Goal: Transaction & Acquisition: Purchase product/service

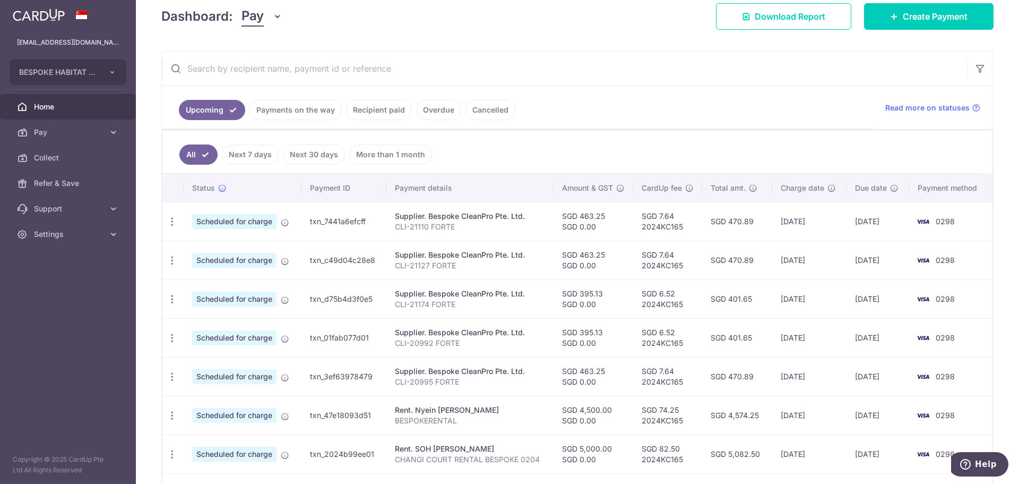
scroll to position [19, 0]
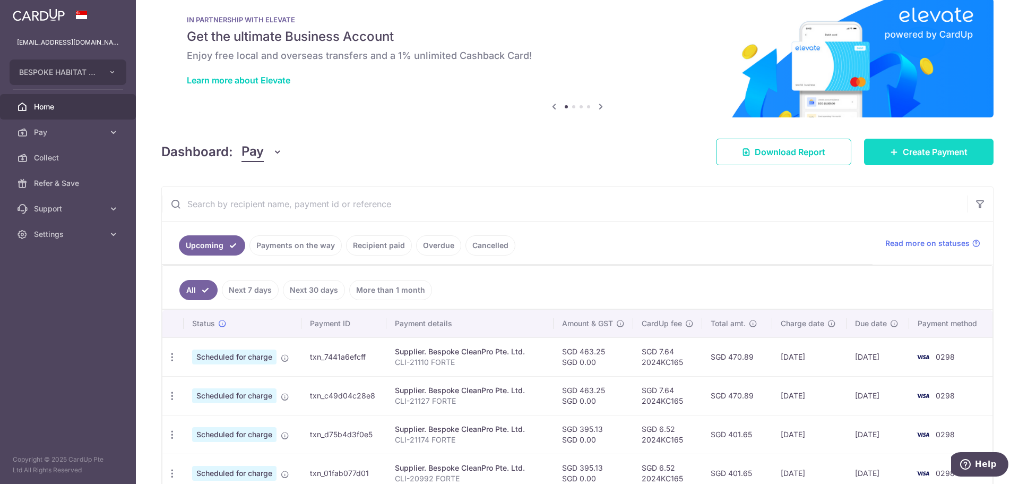
click at [919, 155] on span "Create Payment" at bounding box center [935, 151] width 65 height 13
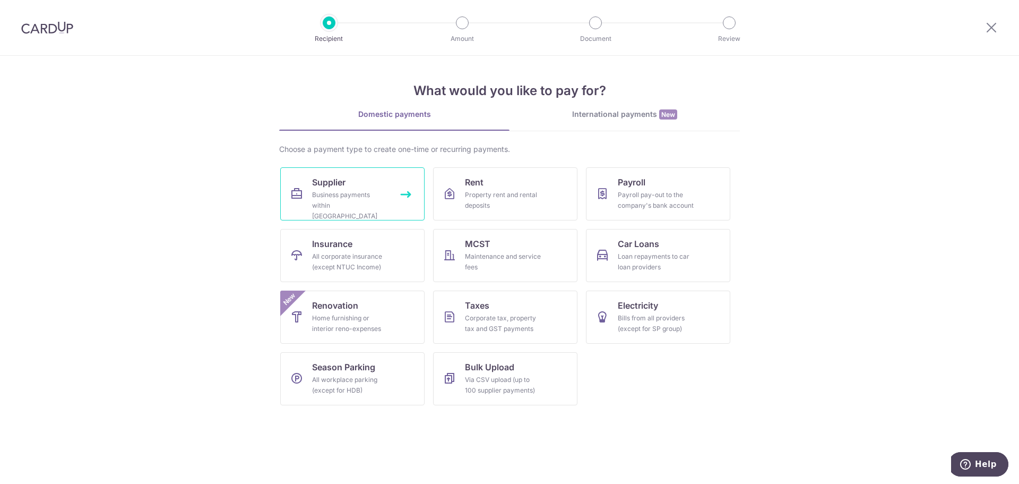
click at [368, 184] on link "Supplier Business payments within Singapore" at bounding box center [352, 193] width 144 height 53
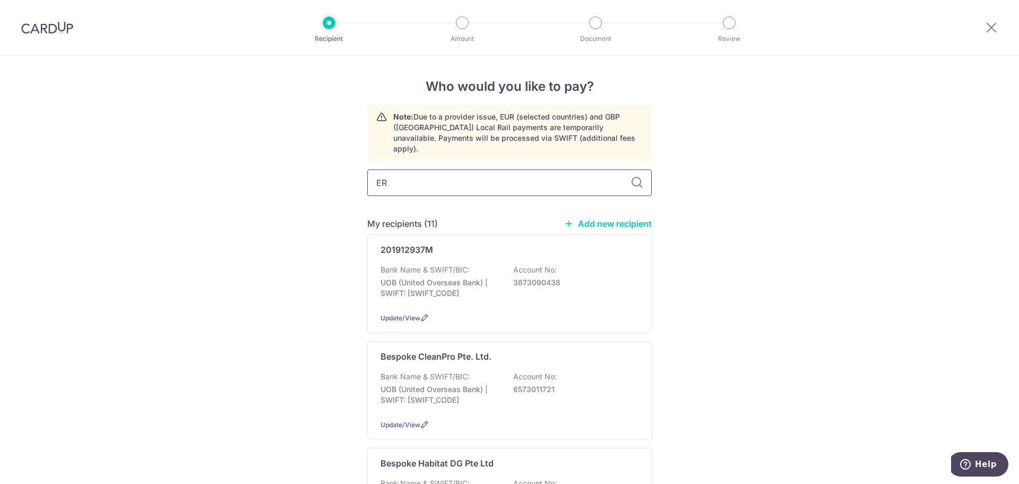
type input "ERA"
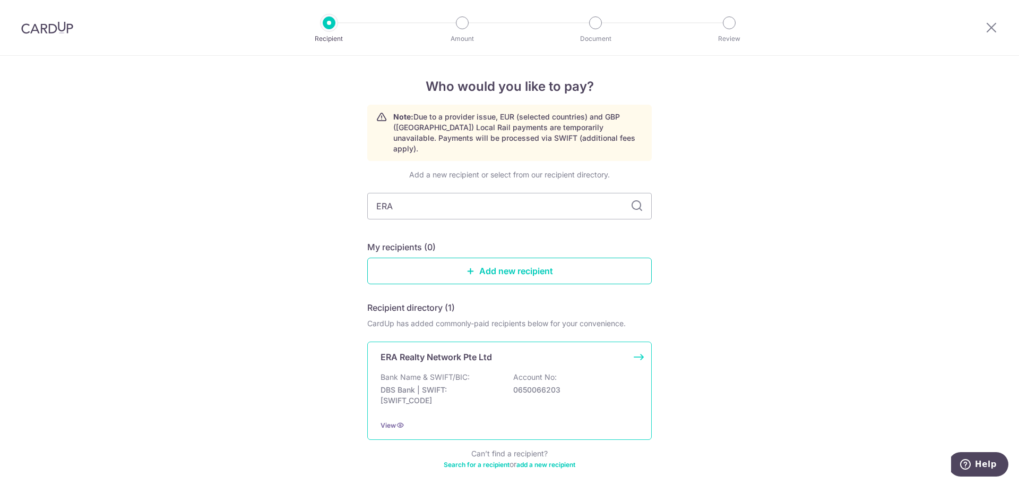
click at [568, 372] on div "Bank Name & SWIFT/BIC: DBS Bank | SWIFT: DBSSSGSGXXX Account No: 0650066203" at bounding box center [510, 391] width 258 height 39
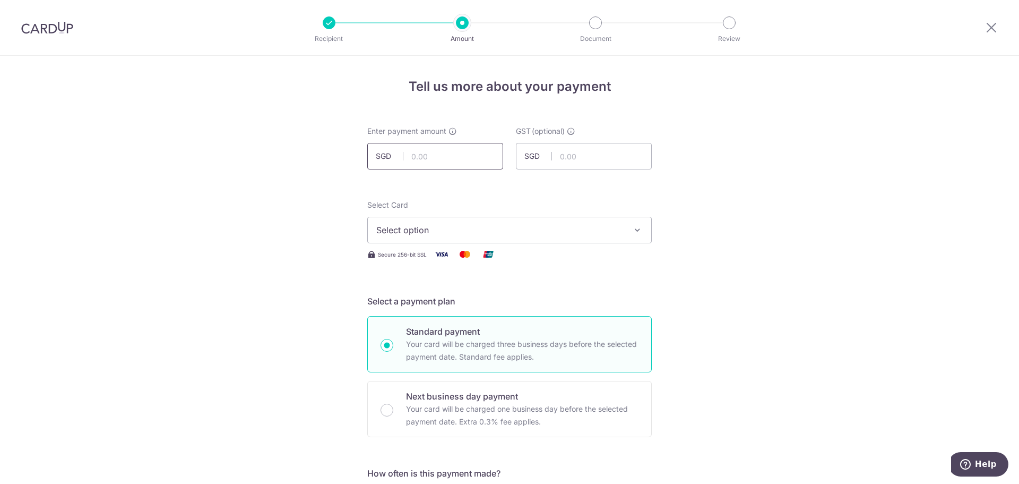
click at [452, 156] on input "text" at bounding box center [435, 156] width 136 height 27
type input "612.50"
click at [556, 220] on button "Select option" at bounding box center [509, 230] width 285 height 27
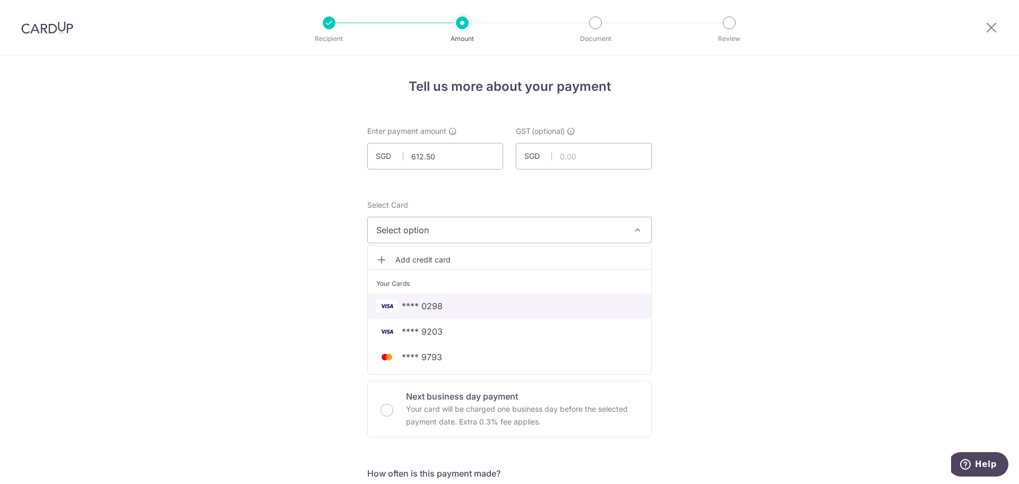
click at [447, 304] on span "**** 0298" at bounding box center [509, 305] width 267 height 13
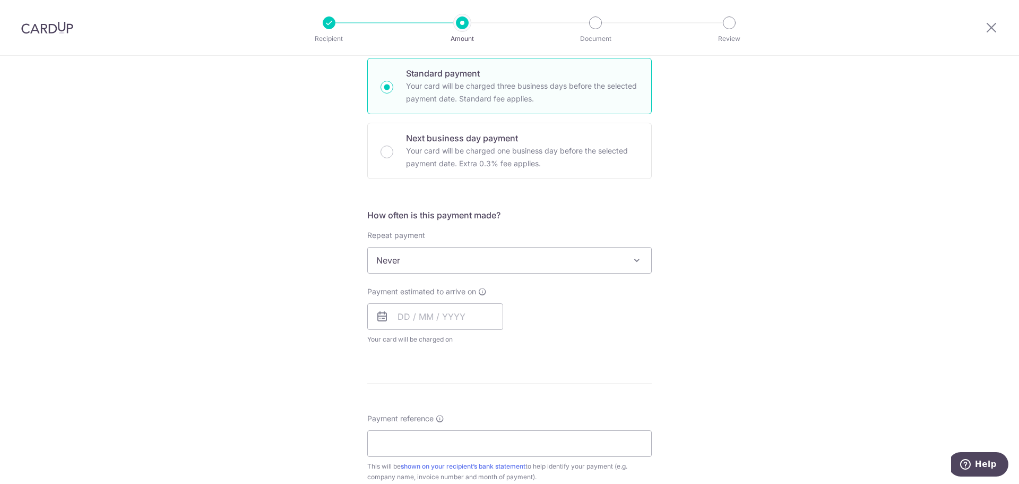
scroll to position [265, 0]
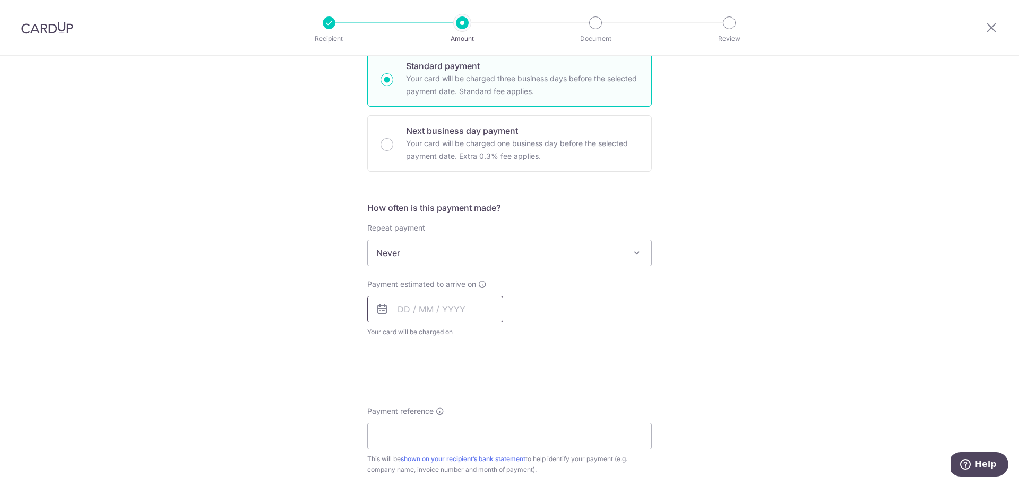
click at [398, 311] on input "text" at bounding box center [435, 309] width 136 height 27
click at [469, 426] on link "14" at bounding box center [474, 426] width 17 height 17
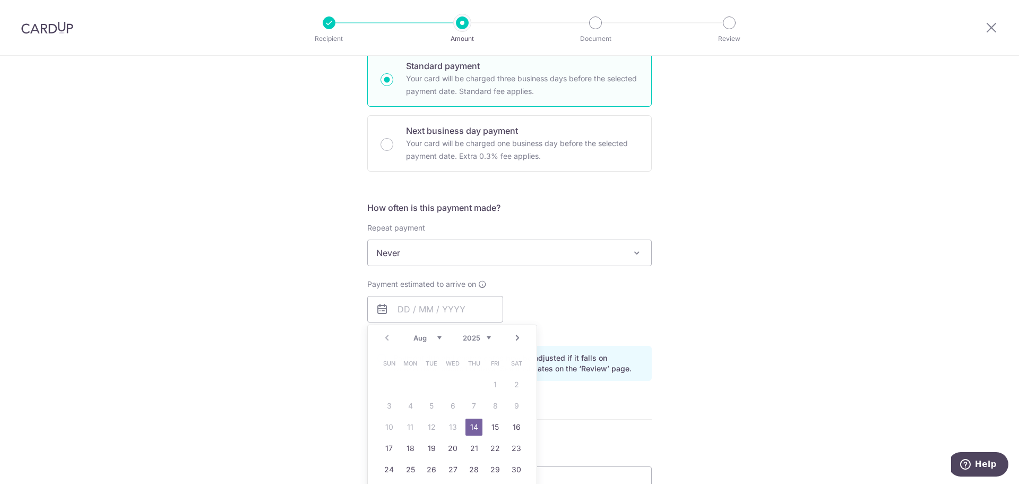
type input "[DATE]"
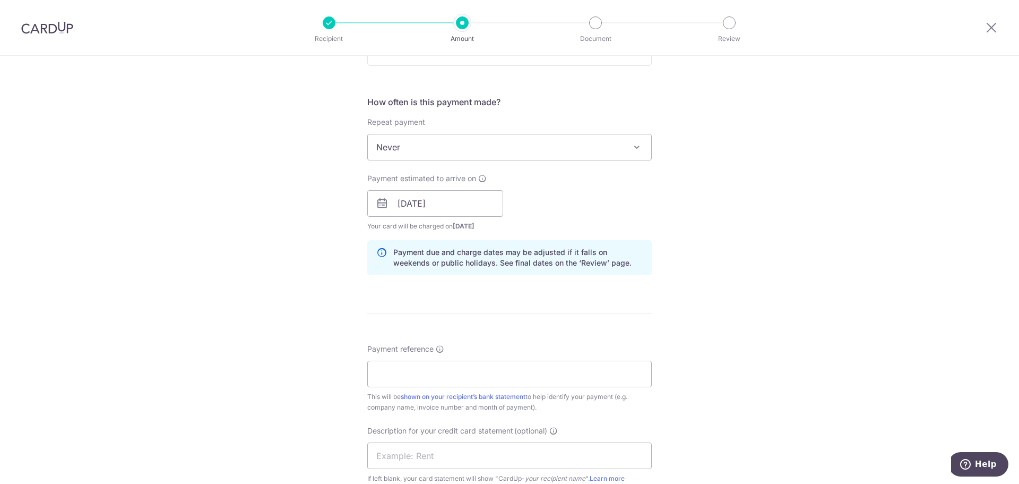
scroll to position [372, 0]
click at [446, 375] on input "Payment reference" at bounding box center [509, 373] width 285 height 27
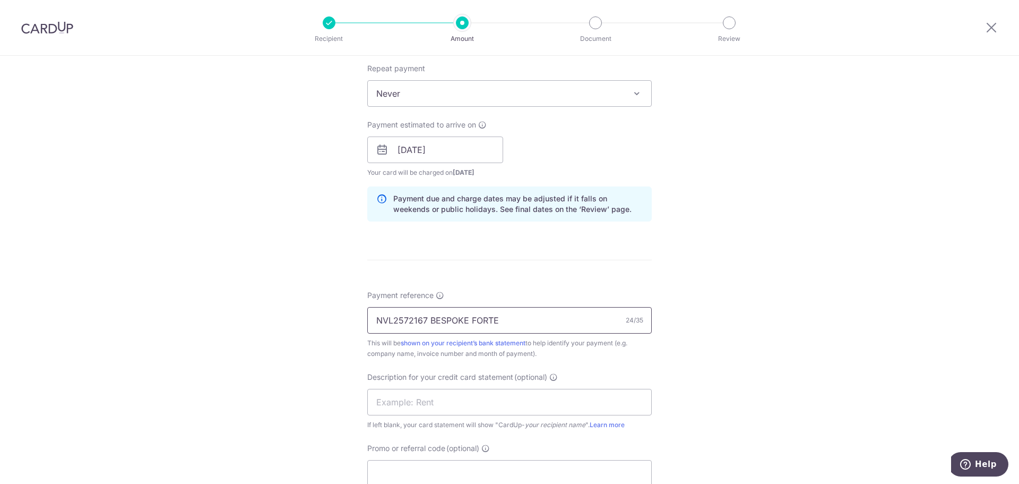
drag, startPoint x: 524, startPoint y: 316, endPoint x: 294, endPoint y: 328, distance: 230.2
click at [294, 328] on div "Tell us more about your payment Enter payment amount SGD 612.50 612.50 GST (opt…" at bounding box center [509, 168] width 1019 height 1075
type input "NVL2572167 BESPOKE FORTE"
click at [412, 400] on input "text" at bounding box center [509, 402] width 285 height 27
paste input "NVL2572167 BESP"
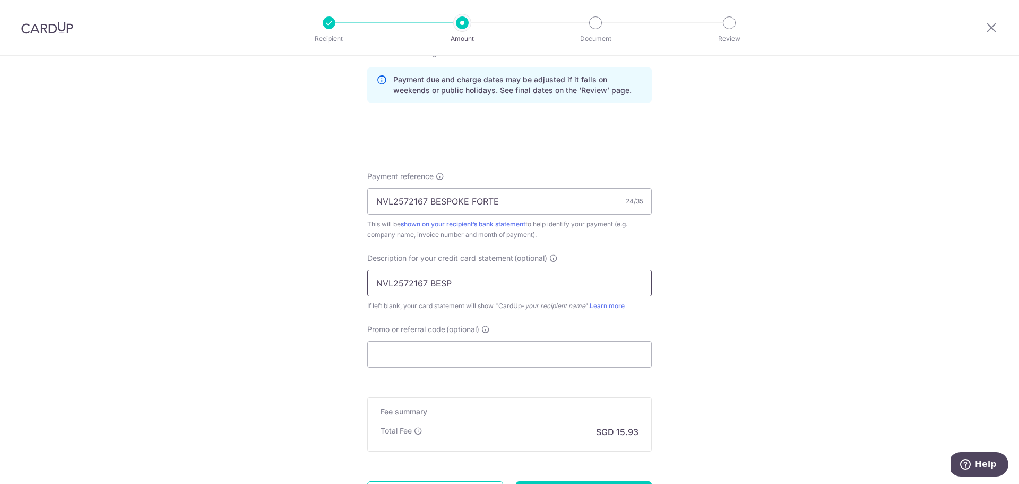
scroll to position [584, 0]
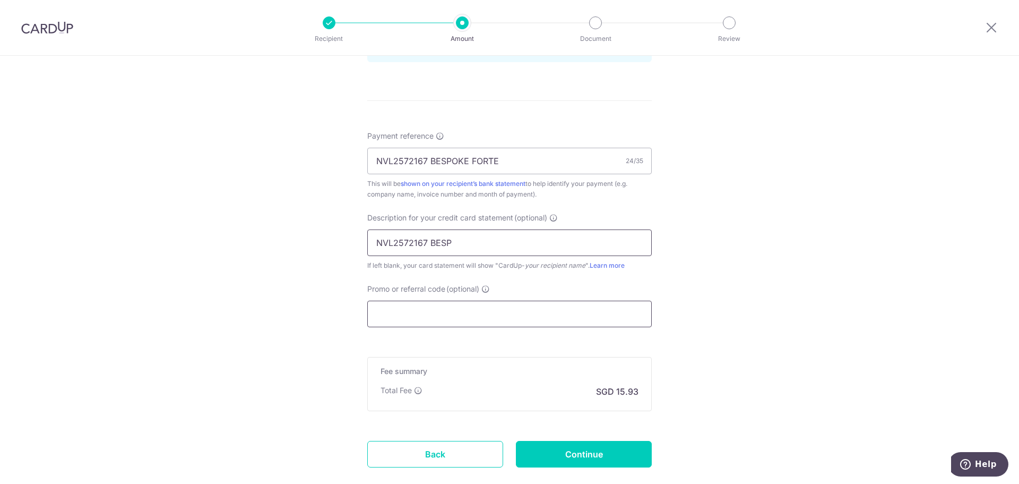
type input "NVL2572167 BESP"
click at [462, 318] on input "Promo or referral code (optional)" at bounding box center [509, 314] width 285 height 27
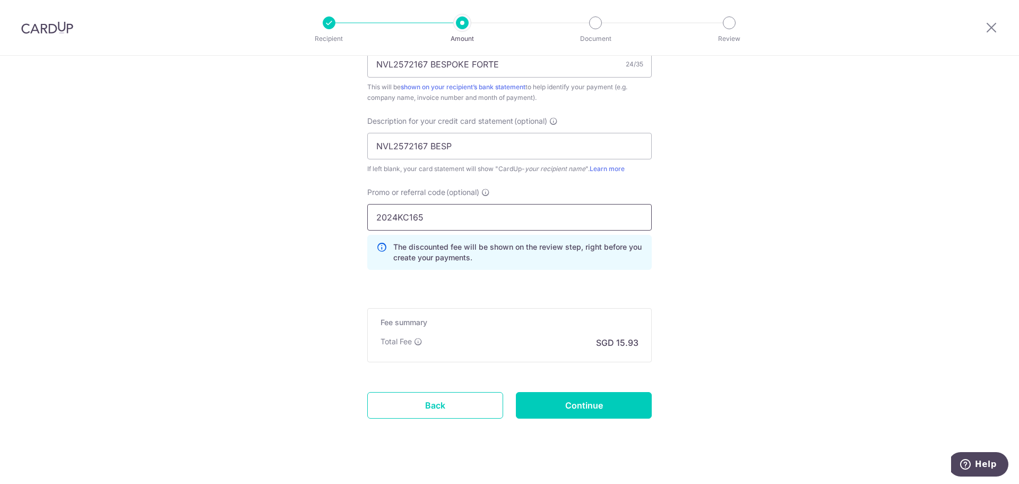
scroll to position [695, 0]
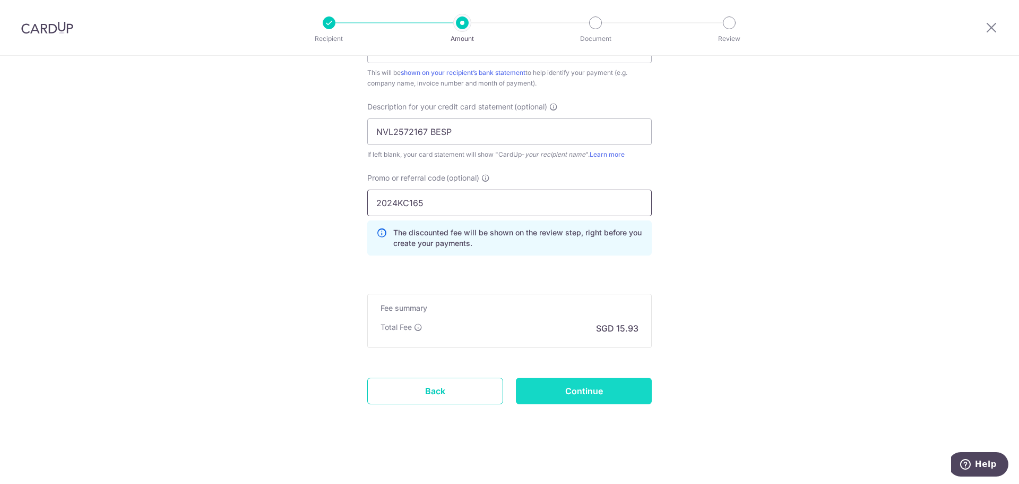
type input "2024KC165"
click at [594, 379] on input "Continue" at bounding box center [584, 390] width 136 height 27
type input "Create Schedule"
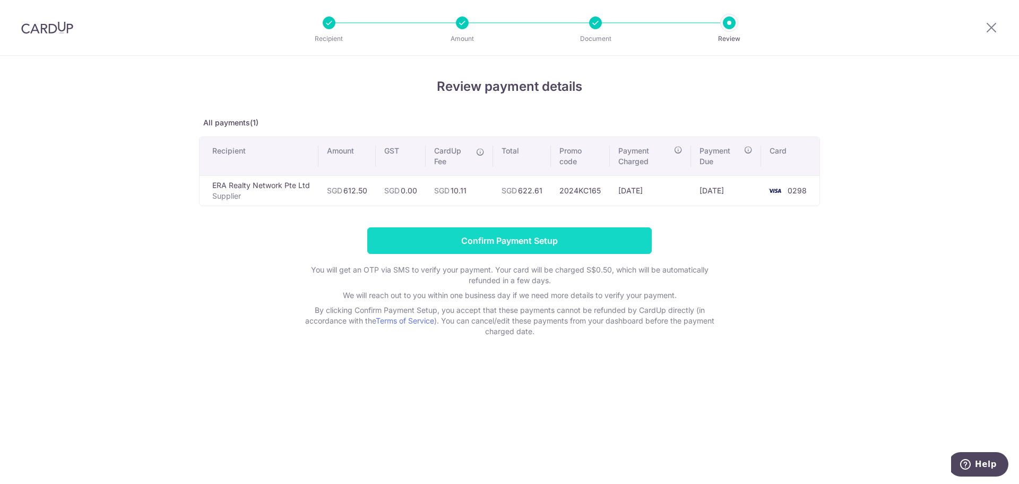
click at [535, 238] on input "Confirm Payment Setup" at bounding box center [509, 240] width 285 height 27
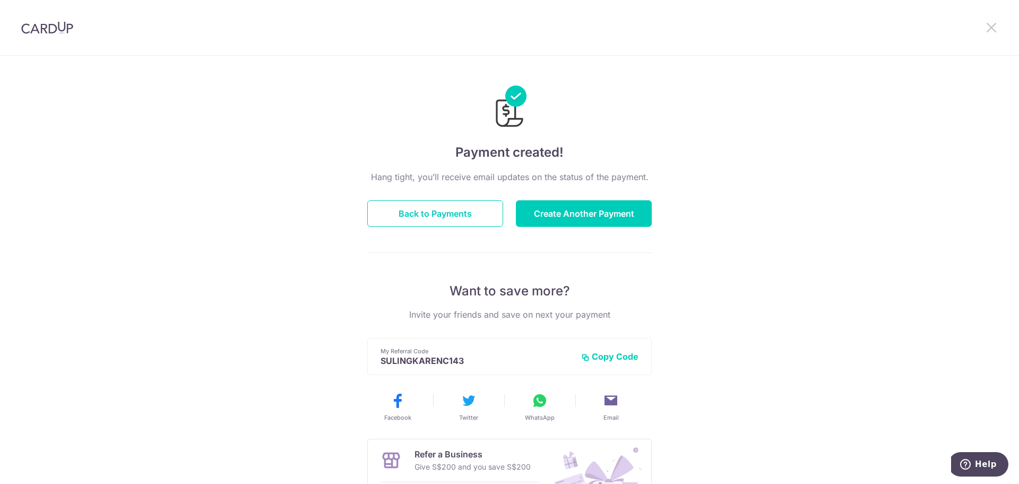
click at [994, 30] on icon at bounding box center [991, 27] width 13 height 13
